Goal: Information Seeking & Learning: Learn about a topic

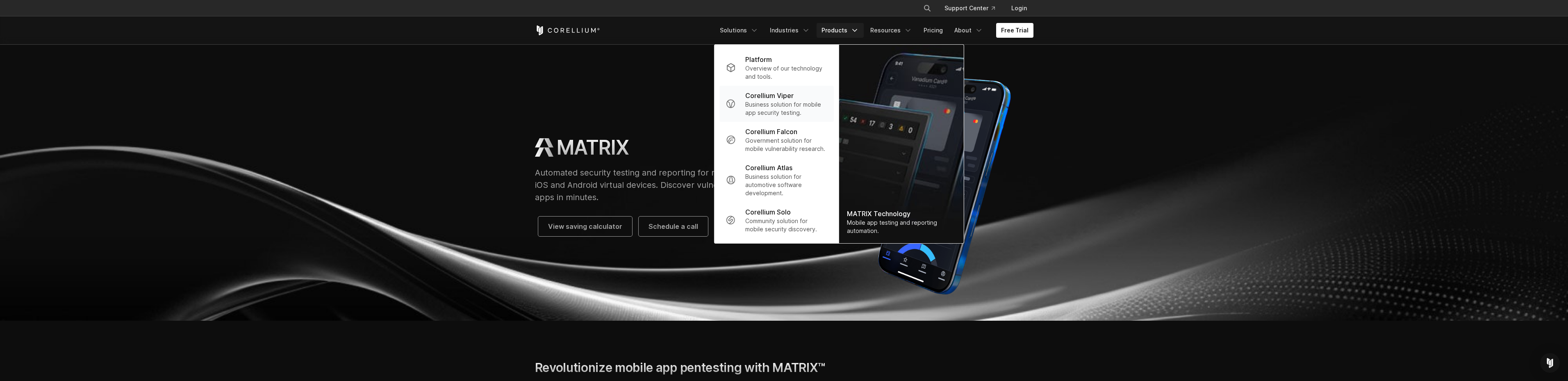
click at [827, 105] on p "Business solution for mobile app security testing." at bounding box center [786, 109] width 81 height 16
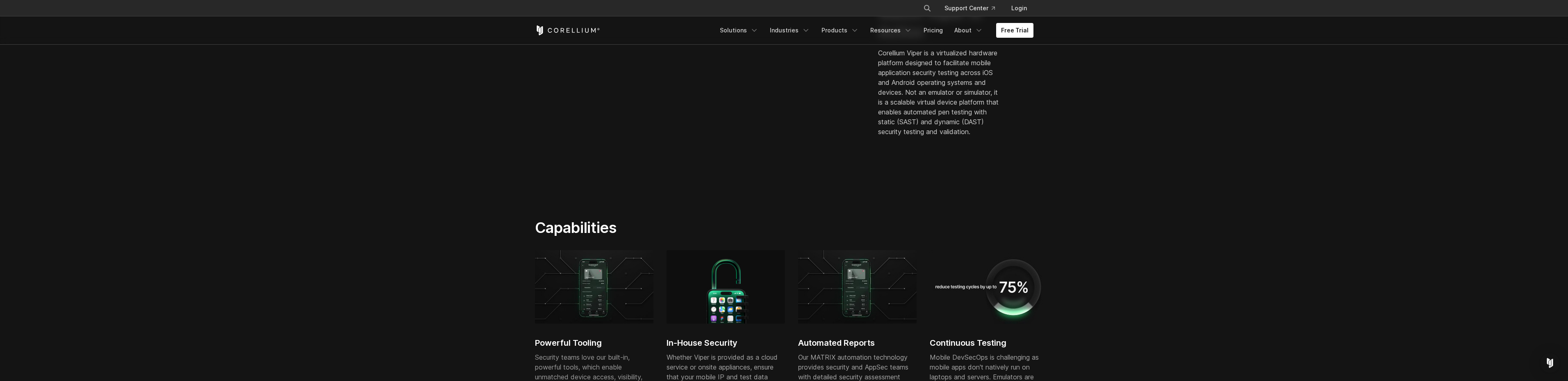
scroll to position [451, 0]
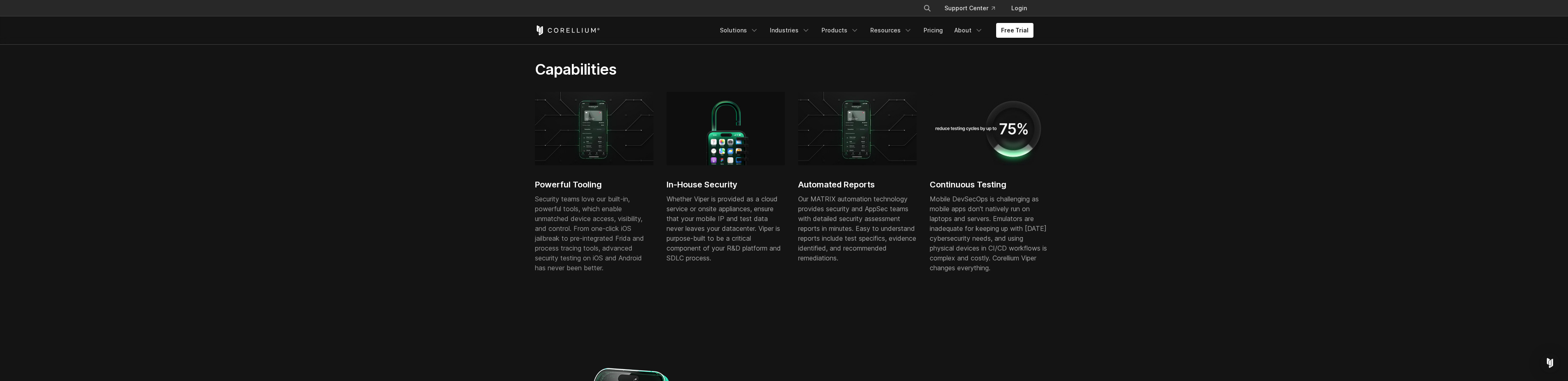
drag, startPoint x: 621, startPoint y: 144, endPoint x: 635, endPoint y: 142, distance: 14.1
click at [623, 143] on img at bounding box center [593, 129] width 118 height 74
drag, startPoint x: 871, startPoint y: 123, endPoint x: 995, endPoint y: 126, distance: 124.0
click at [945, 128] on div "Powerful Tooling Security teams love our built-in, powerful tools, which enable…" at bounding box center [791, 190] width 513 height 198
click at [1011, 129] on img at bounding box center [988, 129] width 118 height 74
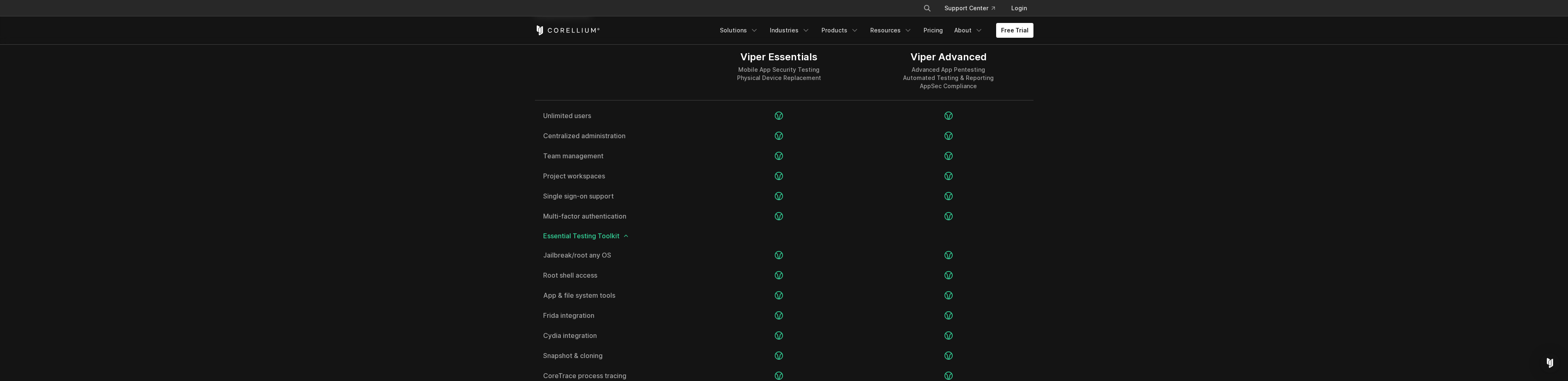
scroll to position [1066, 0]
click at [549, 291] on span "App & file system tools" at bounding box center [615, 294] width 143 height 6
